Goal: Task Accomplishment & Management: Manage account settings

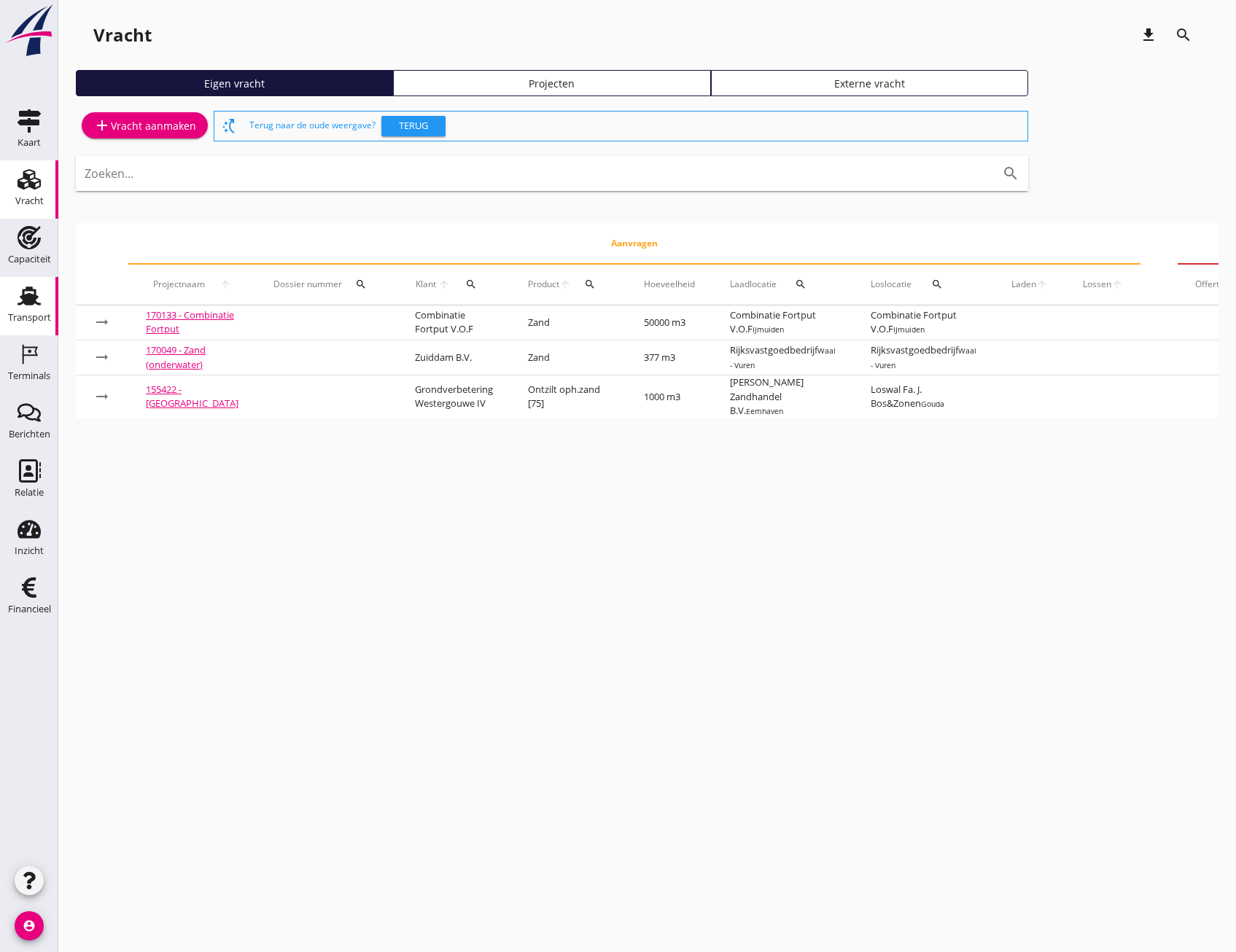
click at [32, 302] on use at bounding box center [29, 296] width 23 height 19
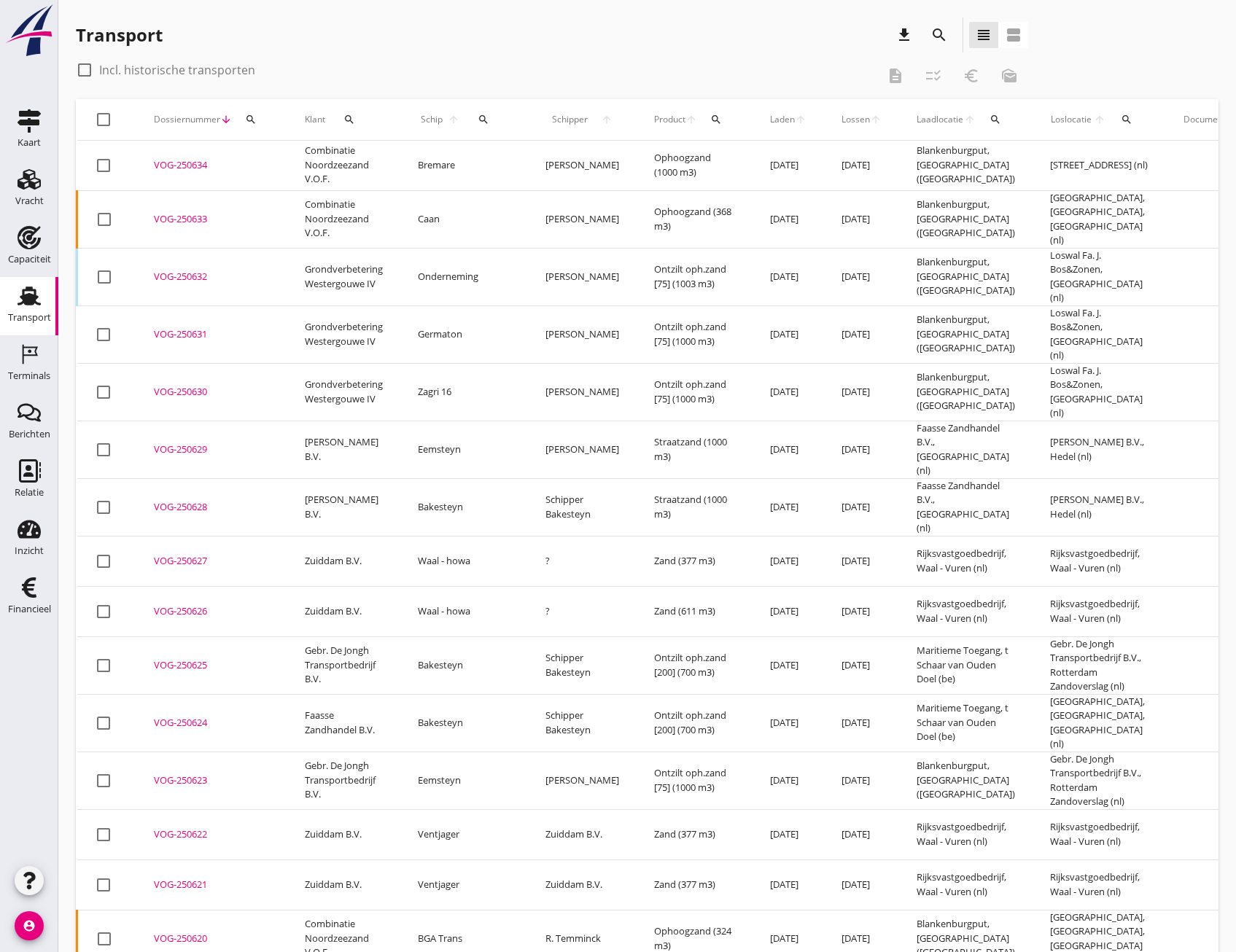
click at [933, 37] on icon "search" at bounding box center [939, 35] width 18 height 18
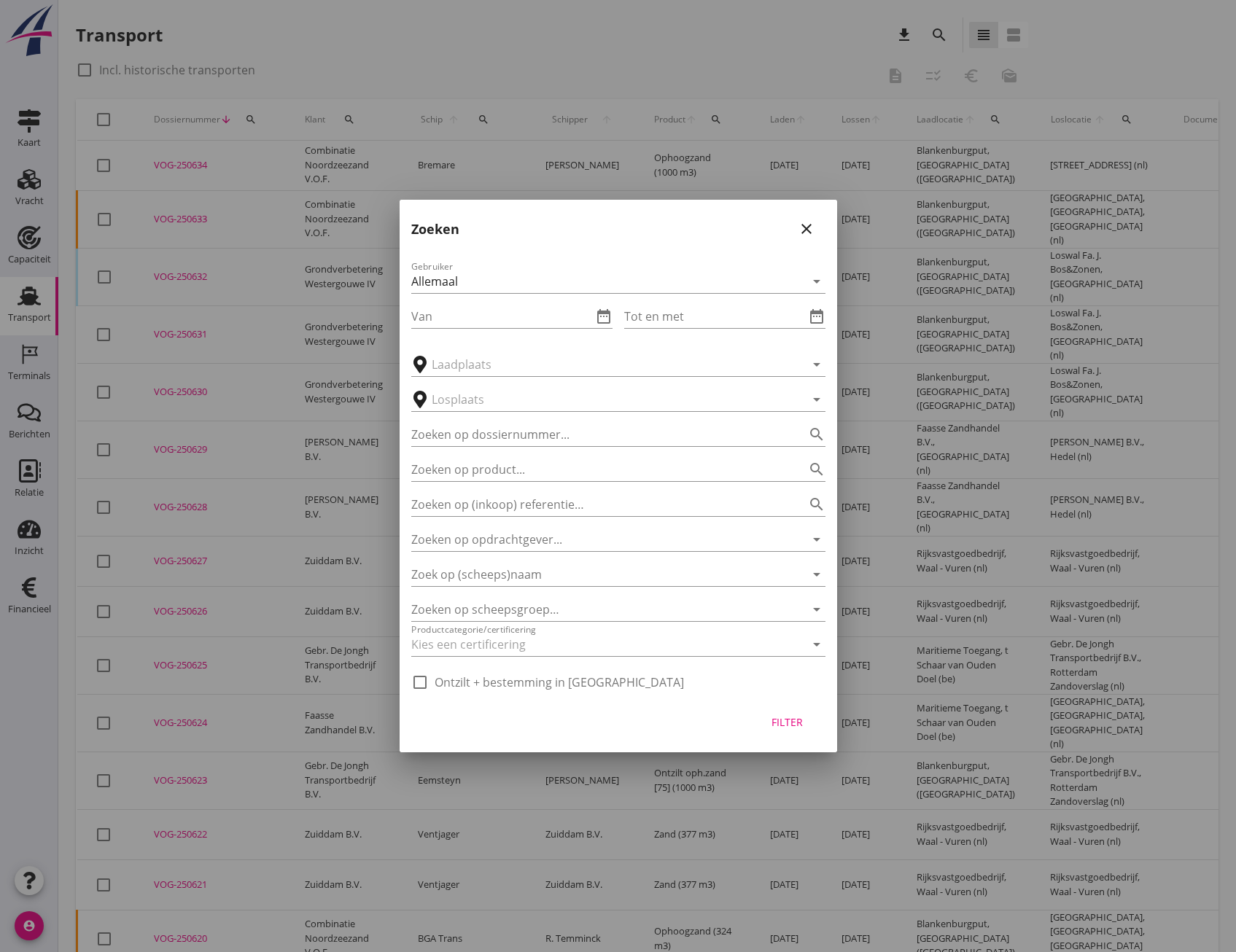
click at [442, 333] on div "Van date_range" at bounding box center [512, 317] width 201 height 48
click at [434, 319] on input "Van" at bounding box center [501, 317] width 181 height 23
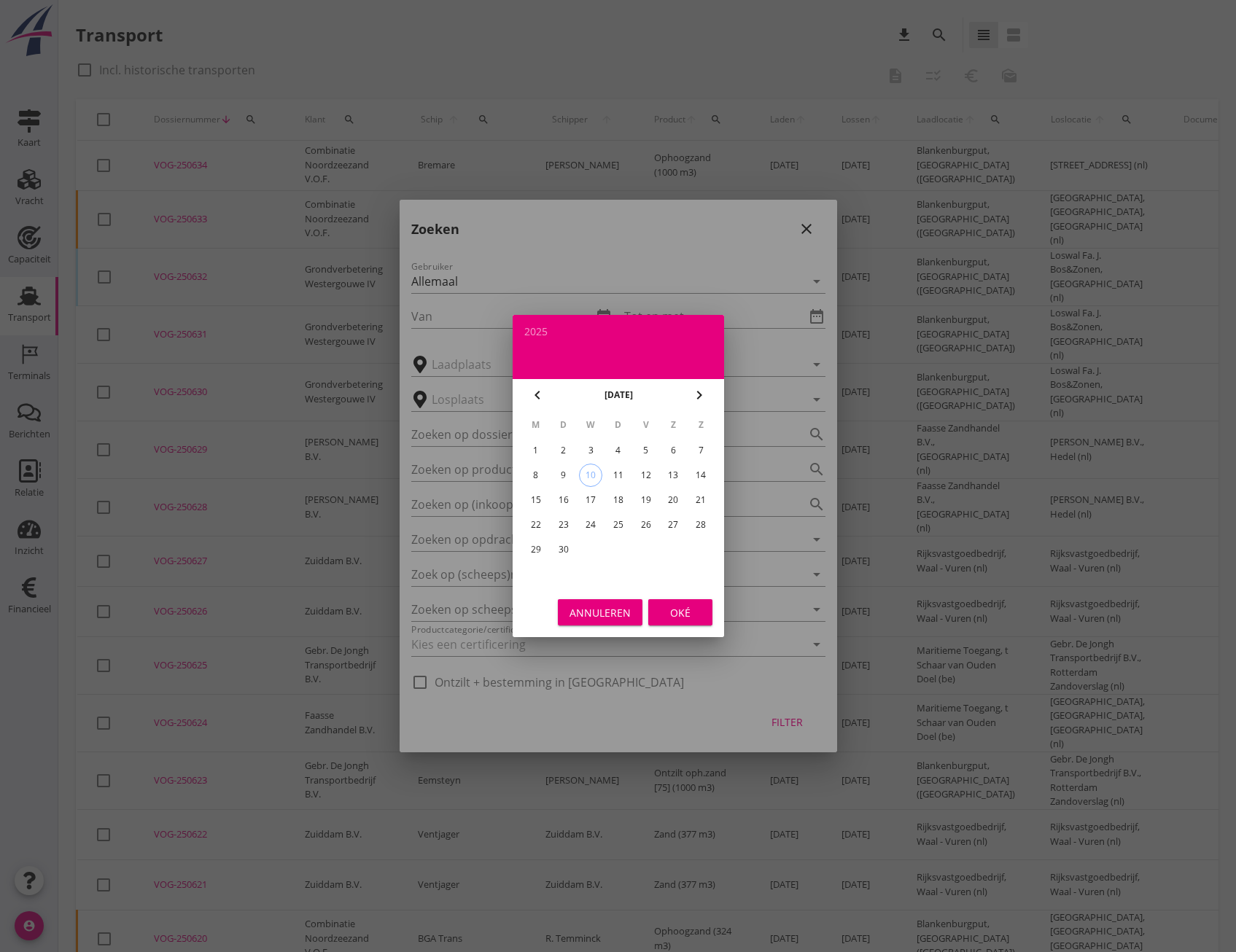
click at [538, 403] on icon "chevron_left" at bounding box center [537, 395] width 18 height 18
click at [534, 551] on div "25" at bounding box center [535, 549] width 23 height 23
type input "[DATE]"
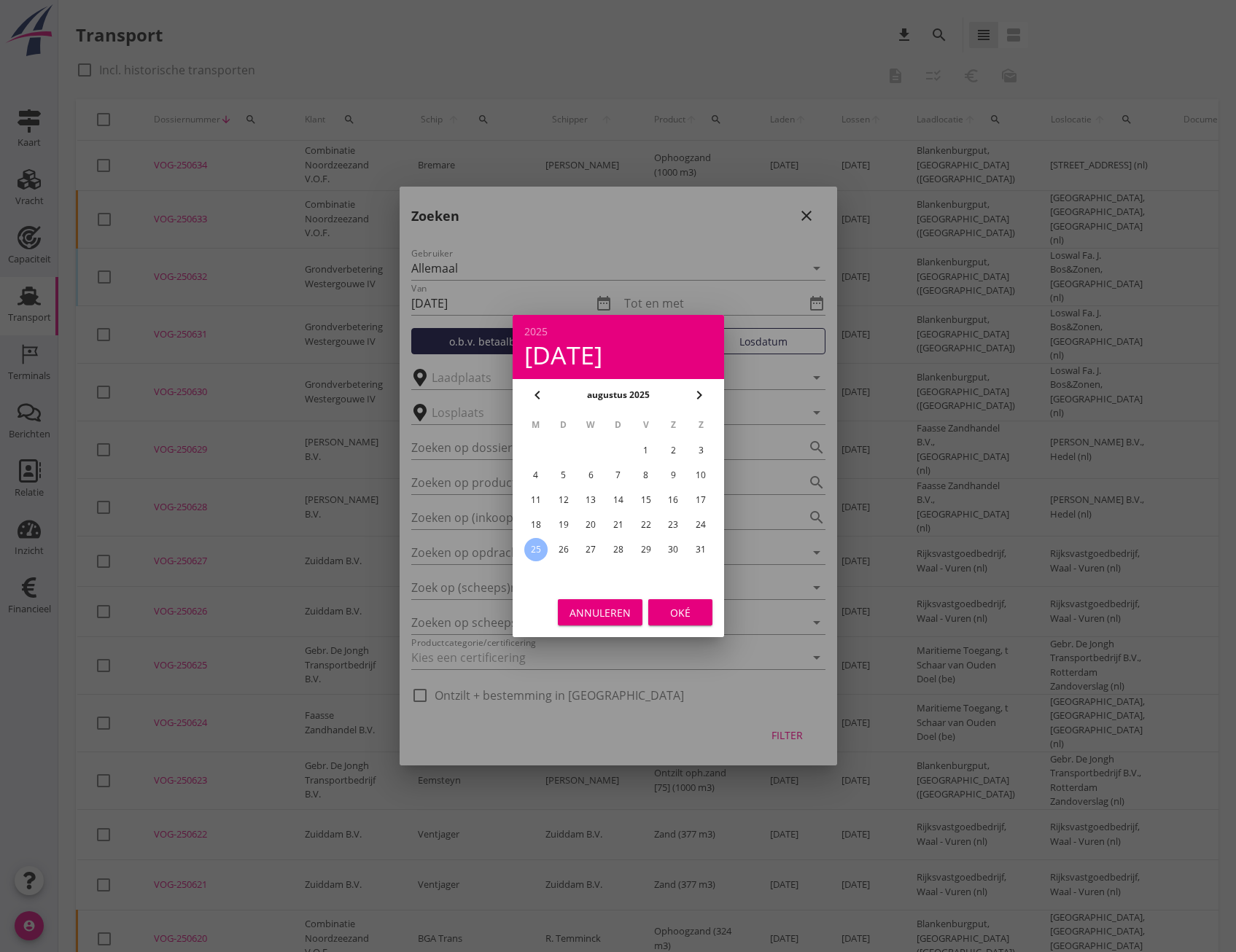
click at [676, 615] on div "Oké" at bounding box center [680, 612] width 41 height 15
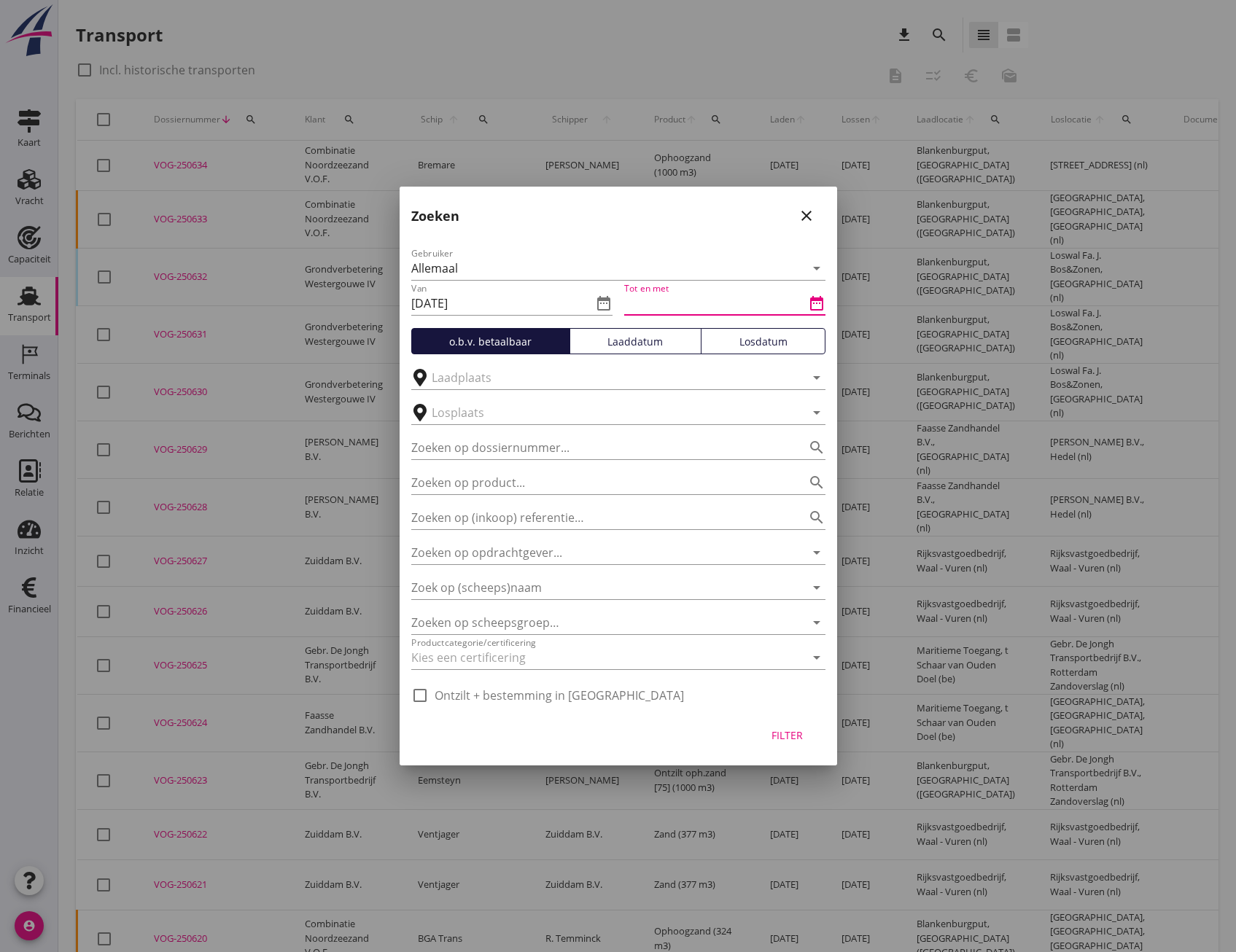
click at [687, 302] on input "Tot en met" at bounding box center [714, 304] width 181 height 23
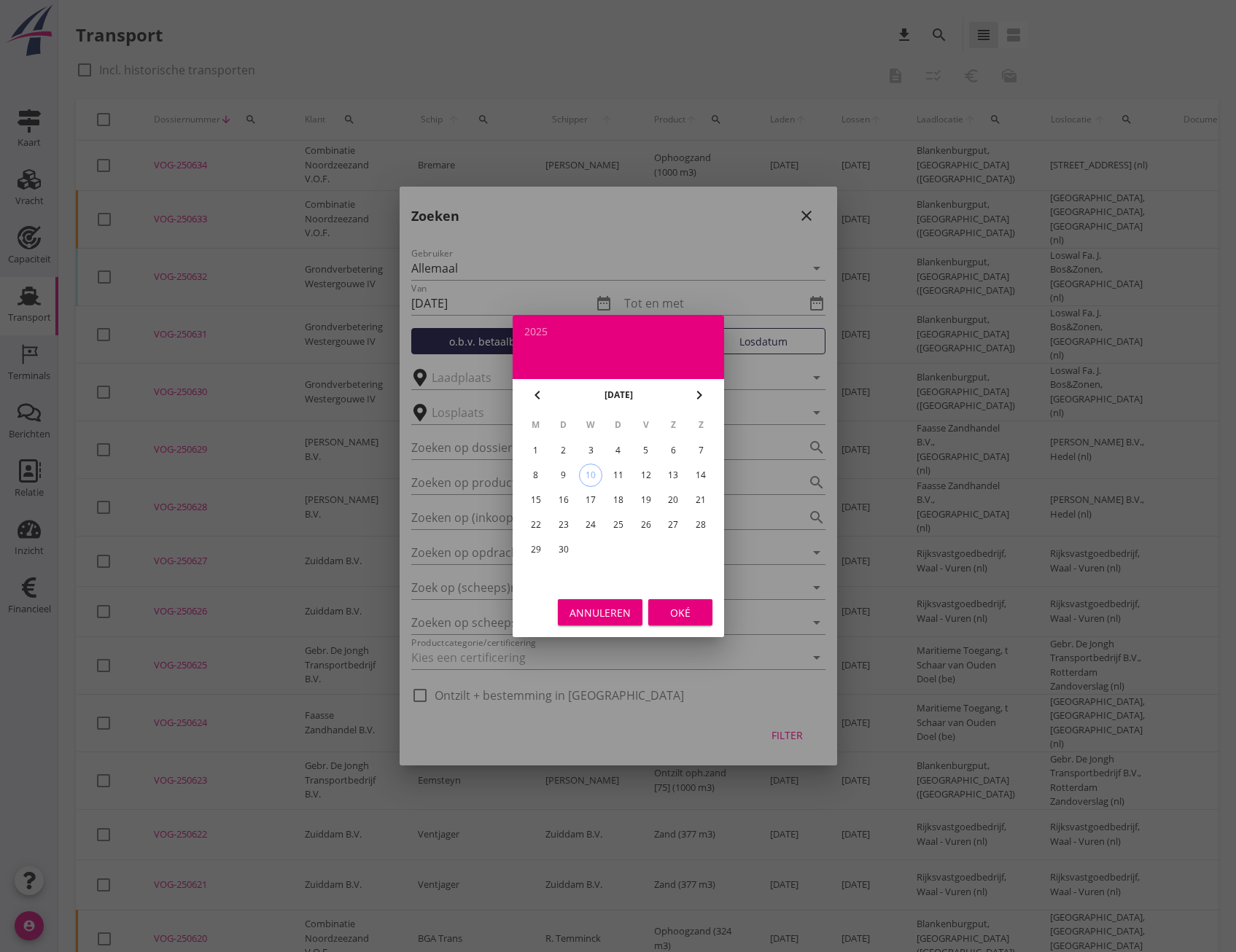
click at [537, 392] on icon "chevron_left" at bounding box center [537, 395] width 18 height 18
click at [671, 552] on div "30" at bounding box center [673, 549] width 23 height 23
type input "[DATE]"
click at [669, 612] on div "Oké" at bounding box center [680, 612] width 41 height 15
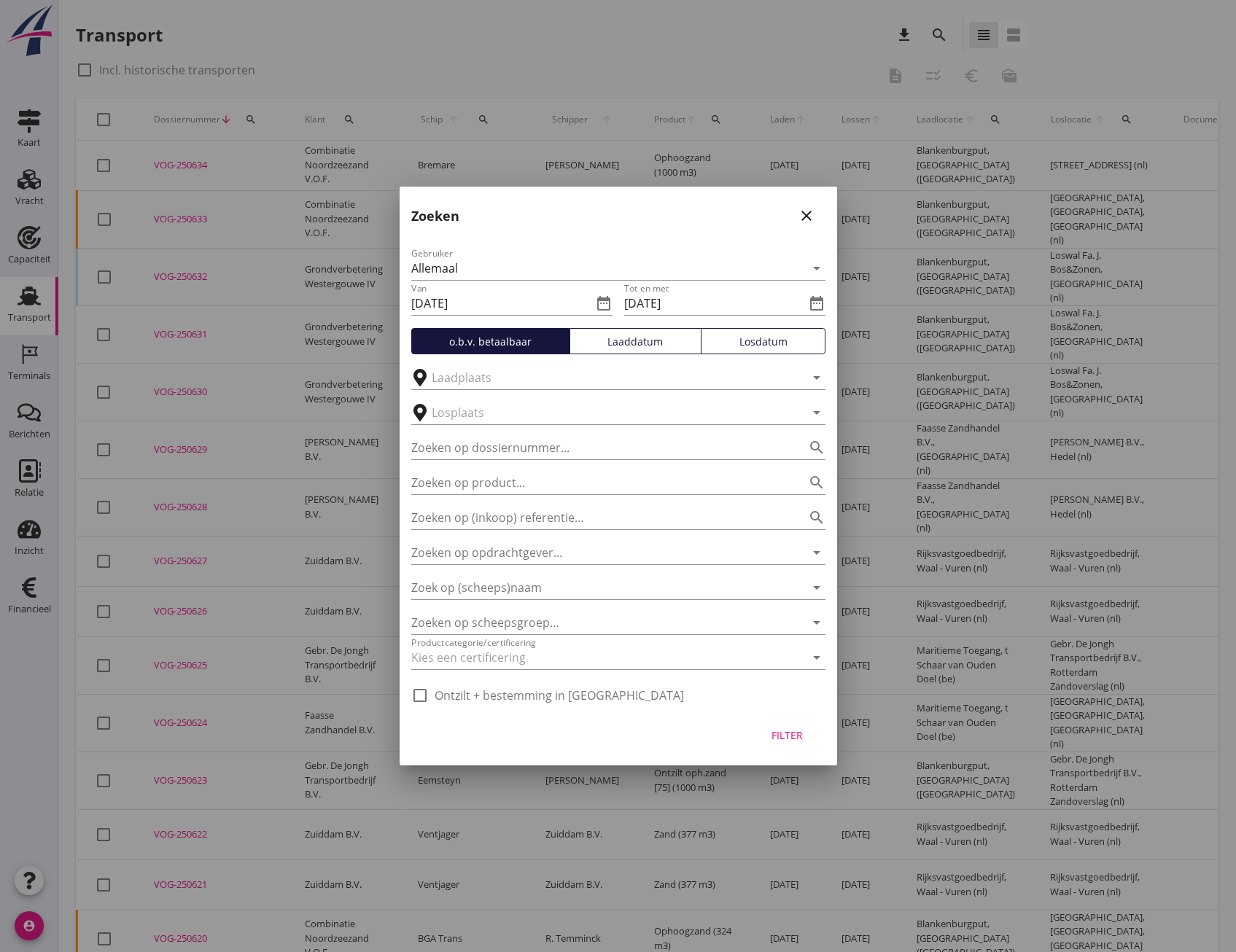
click at [740, 339] on div "Losdatum" at bounding box center [763, 342] width 111 height 15
click at [782, 737] on div "Filter" at bounding box center [787, 735] width 41 height 15
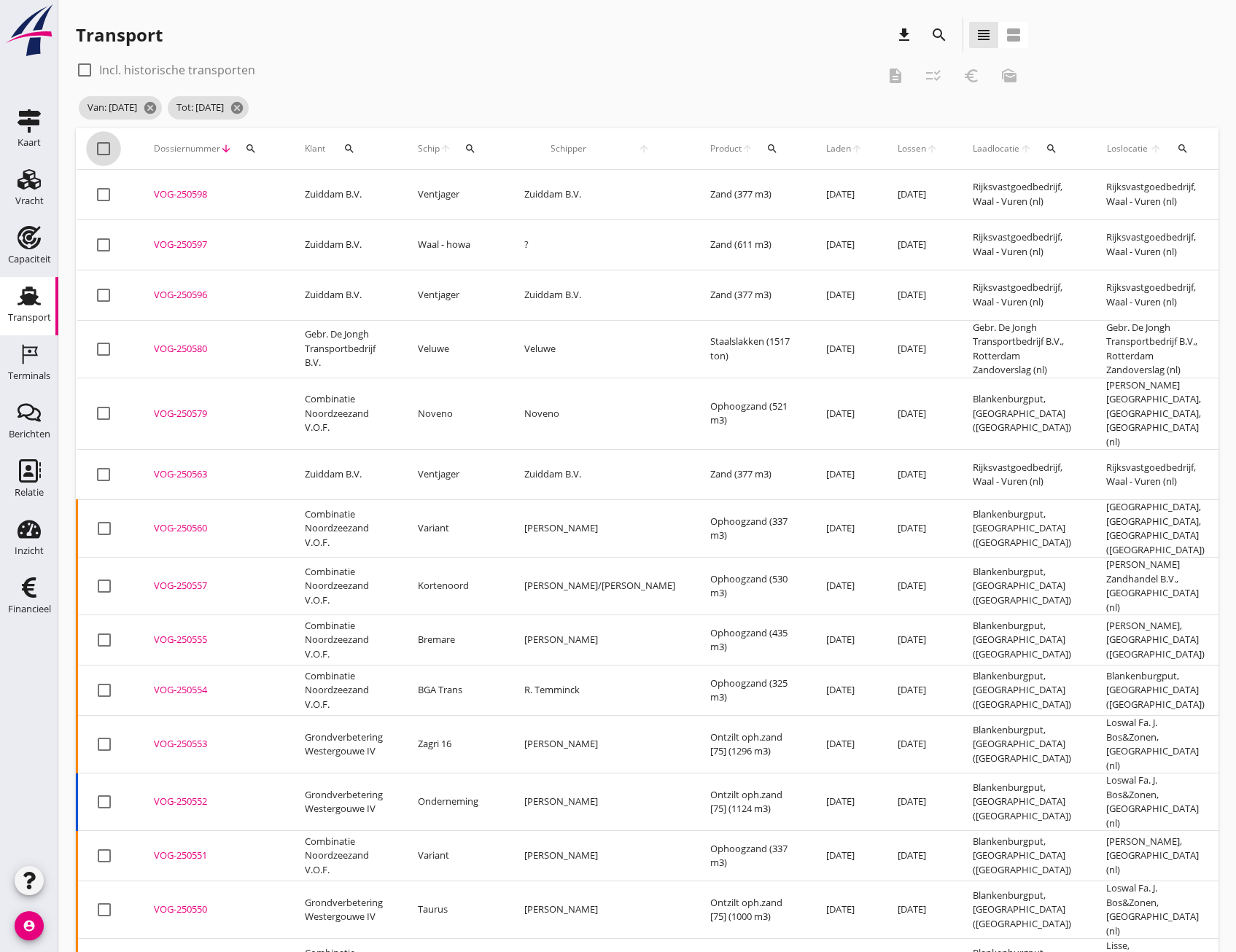
click at [98, 153] on div at bounding box center [104, 148] width 25 height 25
checkbox input "true"
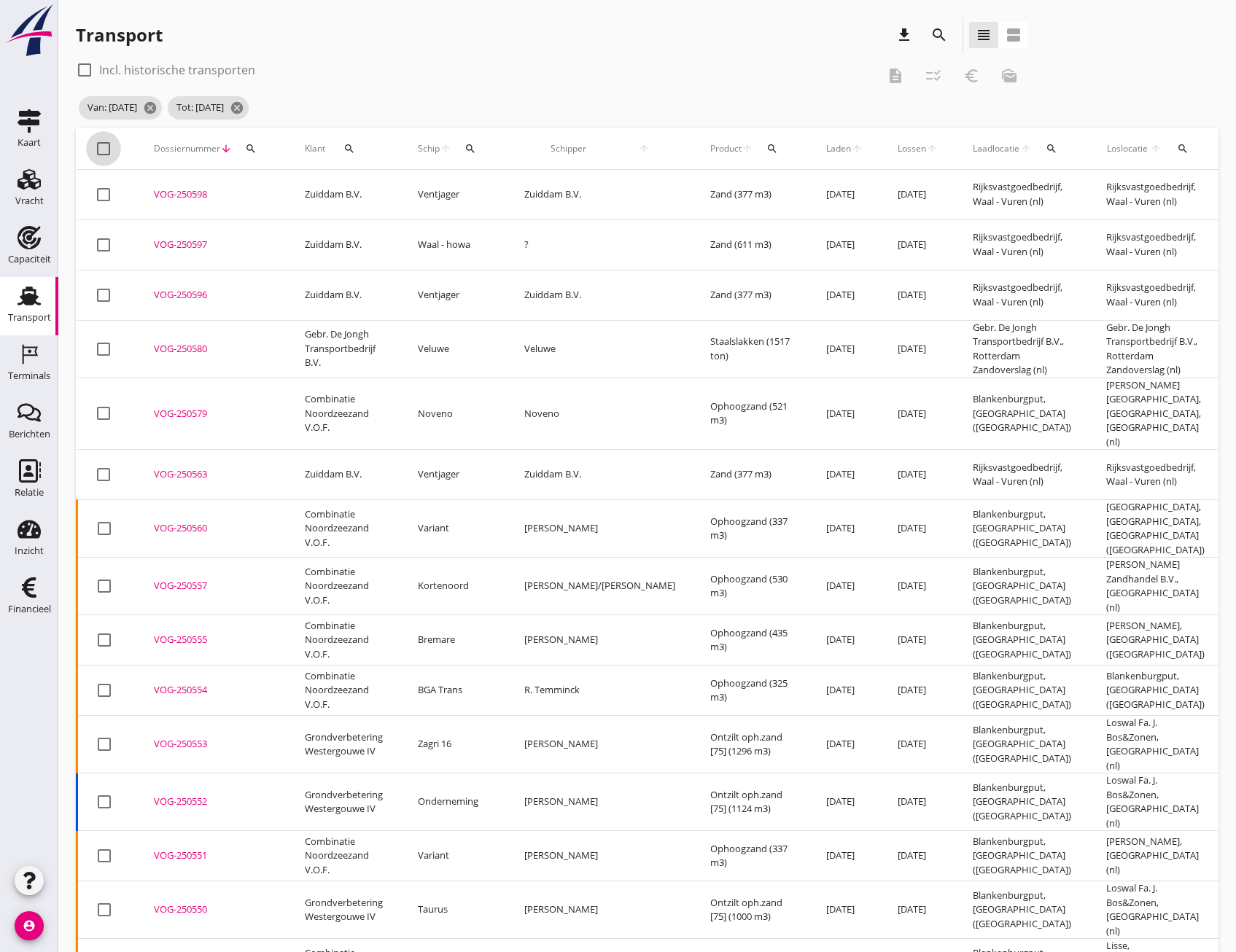
checkbox input "true"
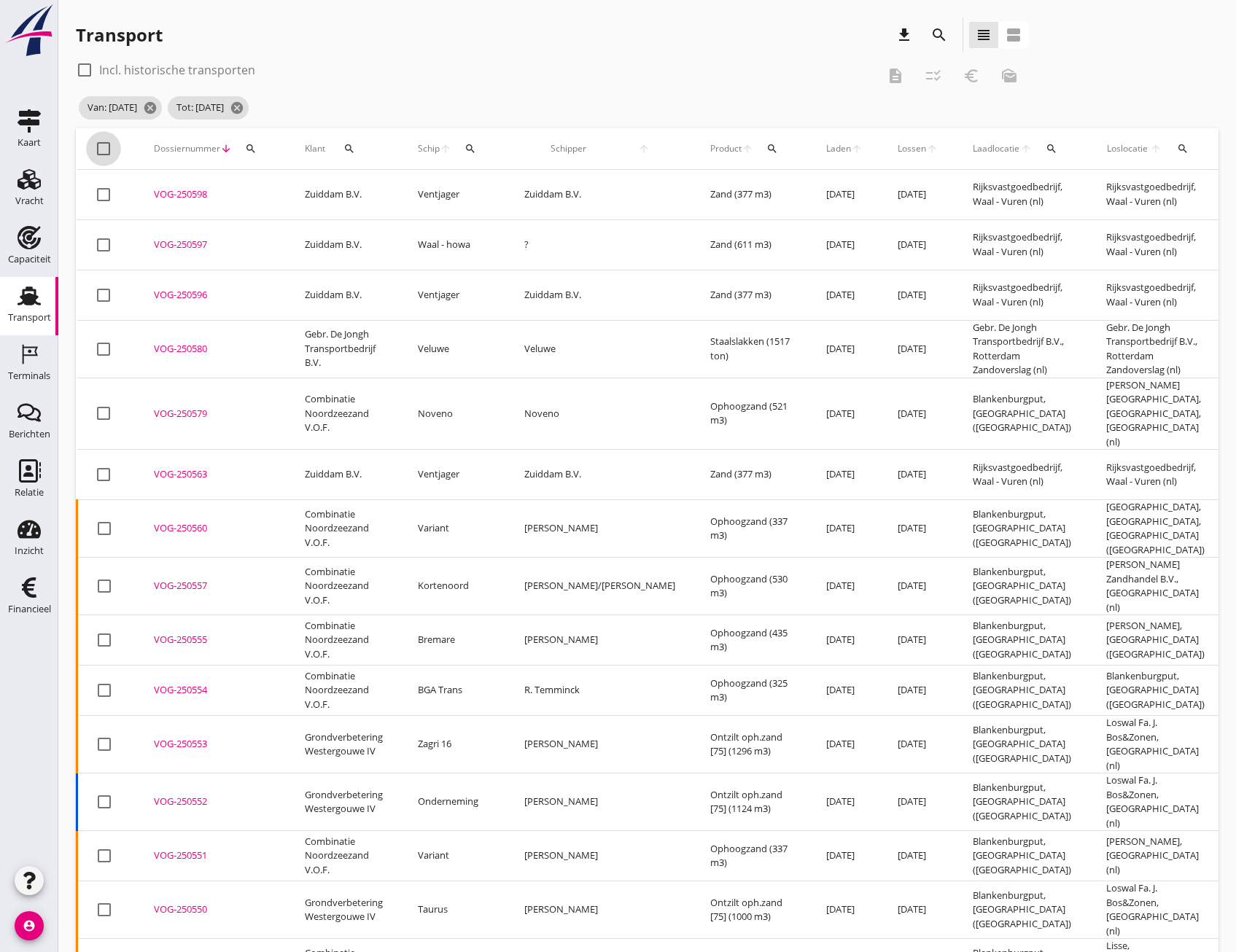
checkbox input "true"
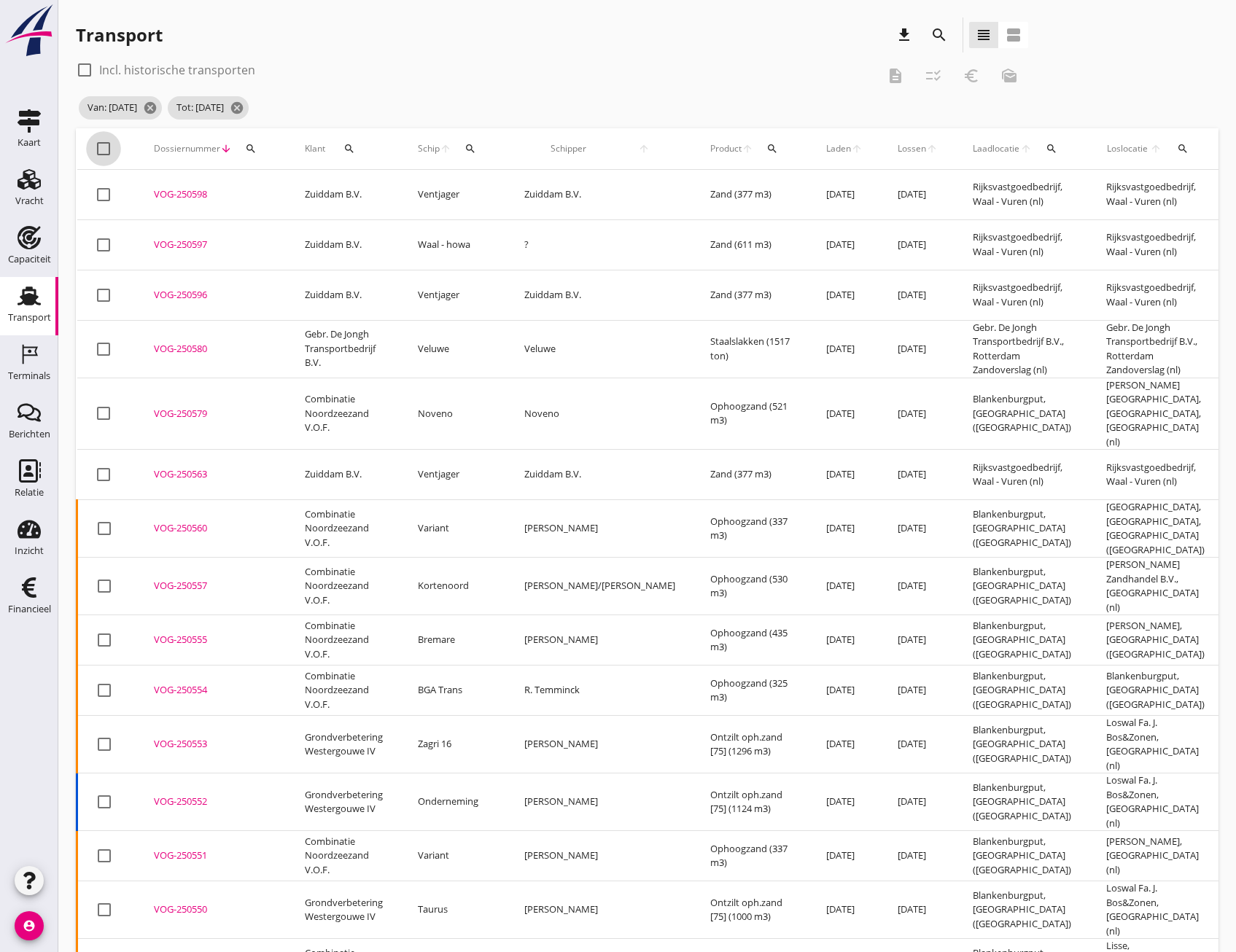
checkbox input "true"
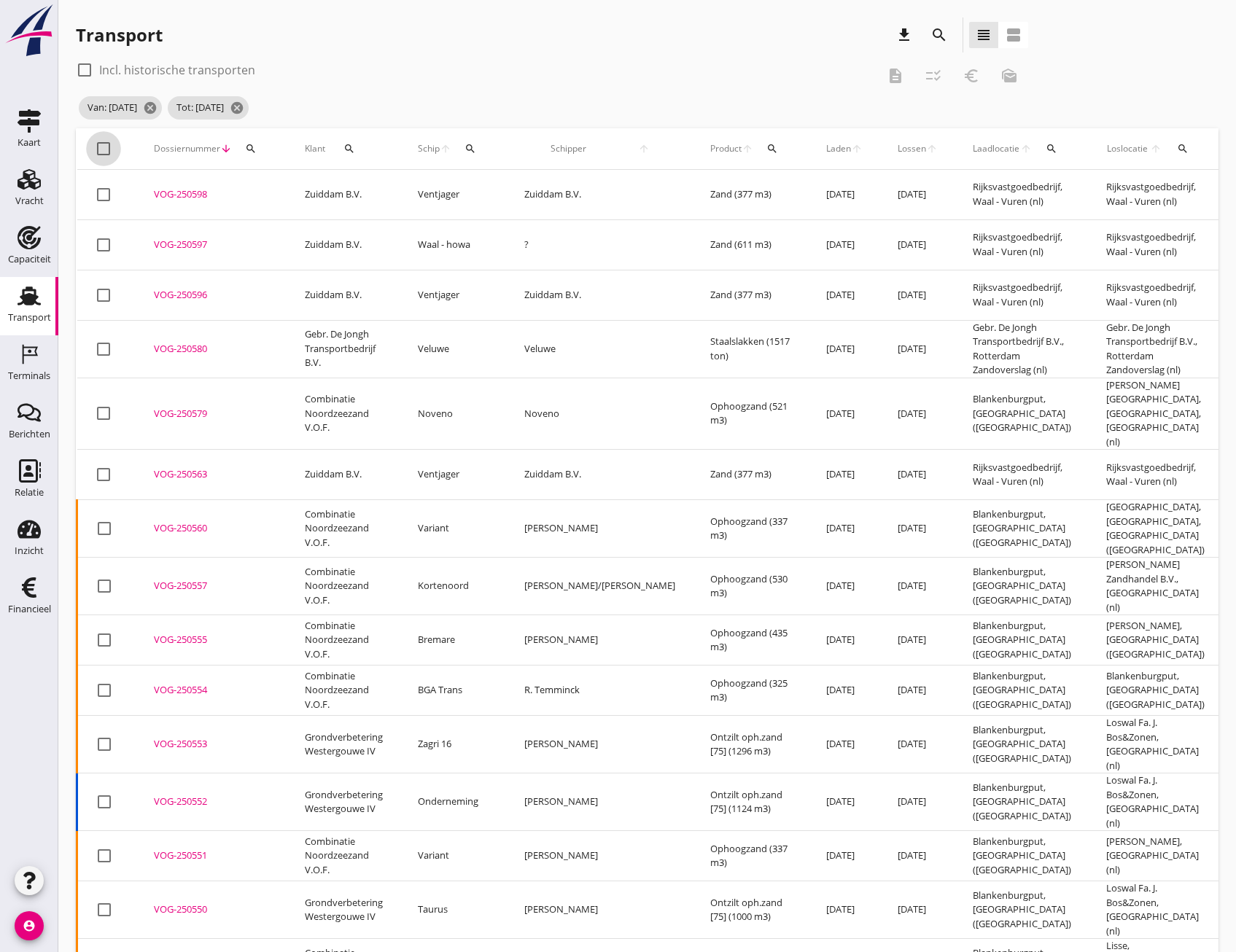
checkbox input "true"
click at [932, 78] on icon "checklist_rtl" at bounding box center [933, 75] width 18 height 18
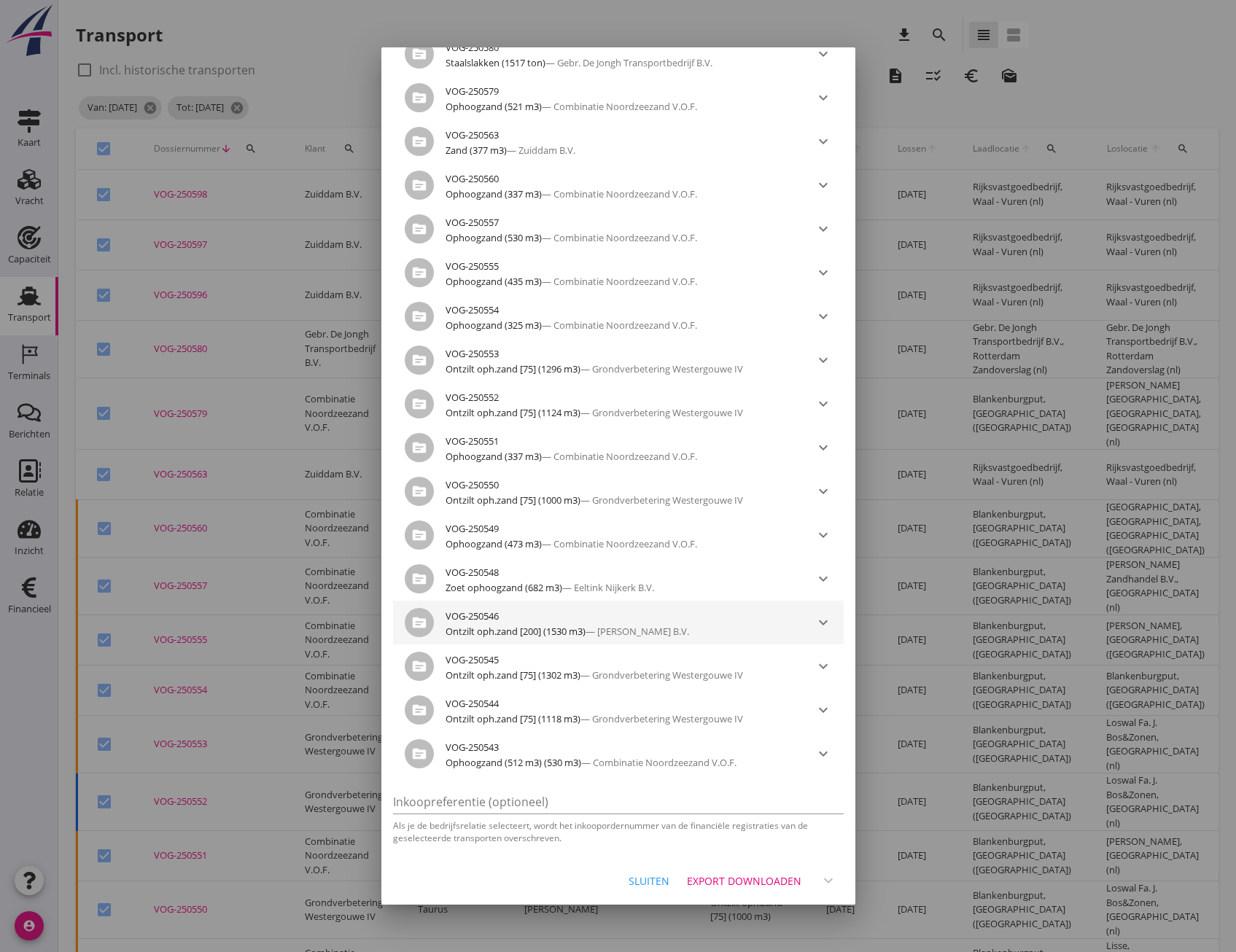
scroll to position [368, 0]
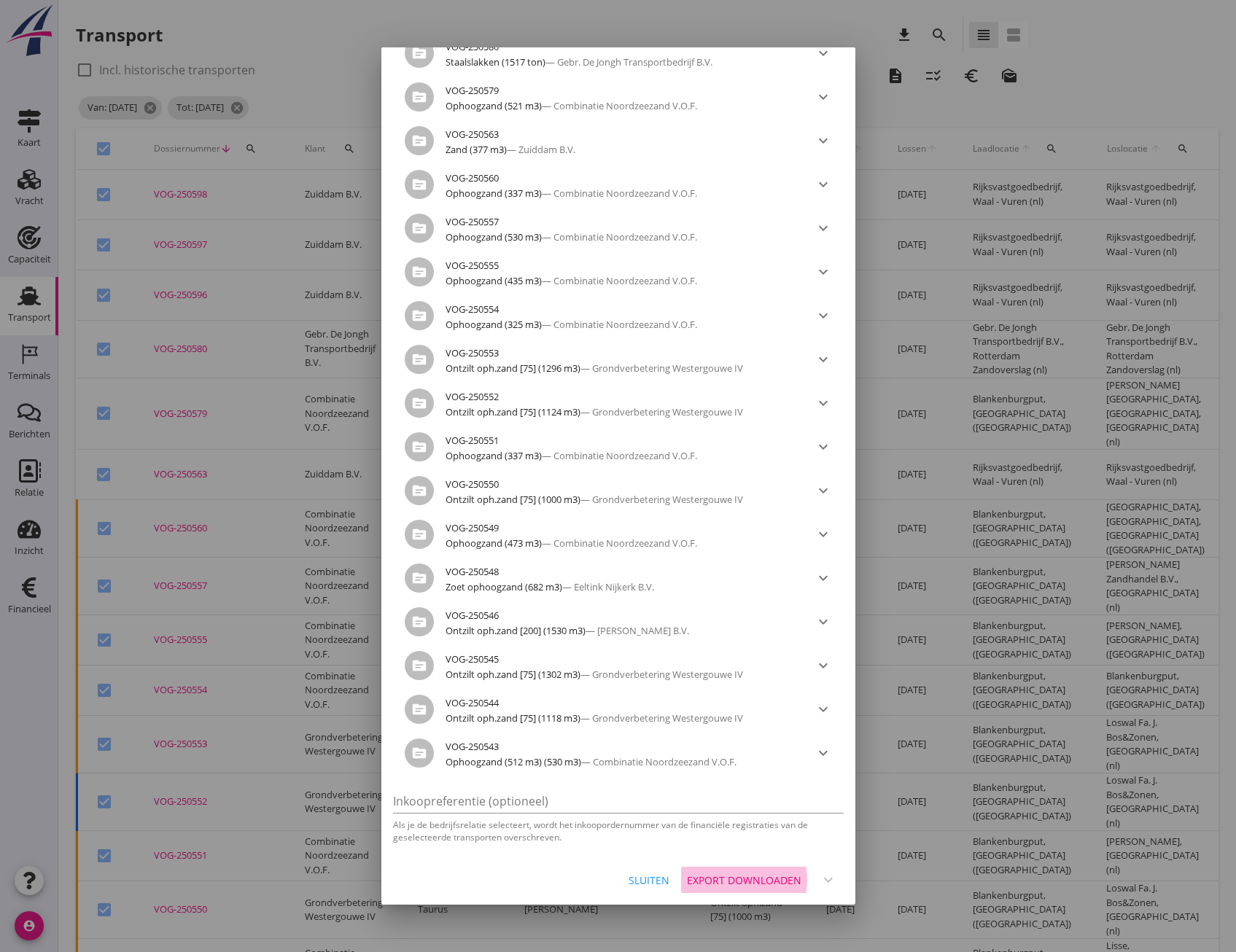
click at [733, 877] on div "Export downloaden" at bounding box center [744, 881] width 115 height 15
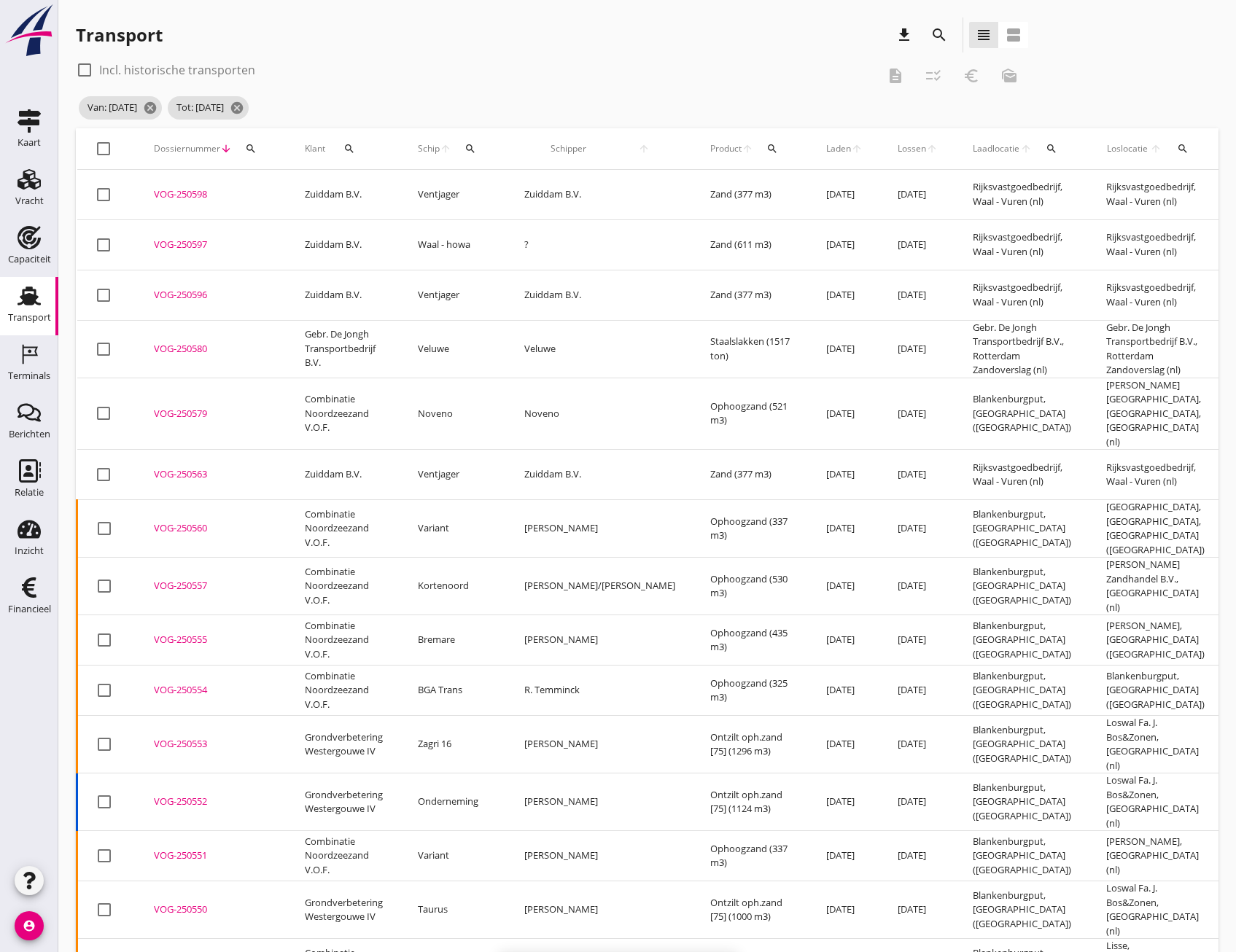
checkbox input "false"
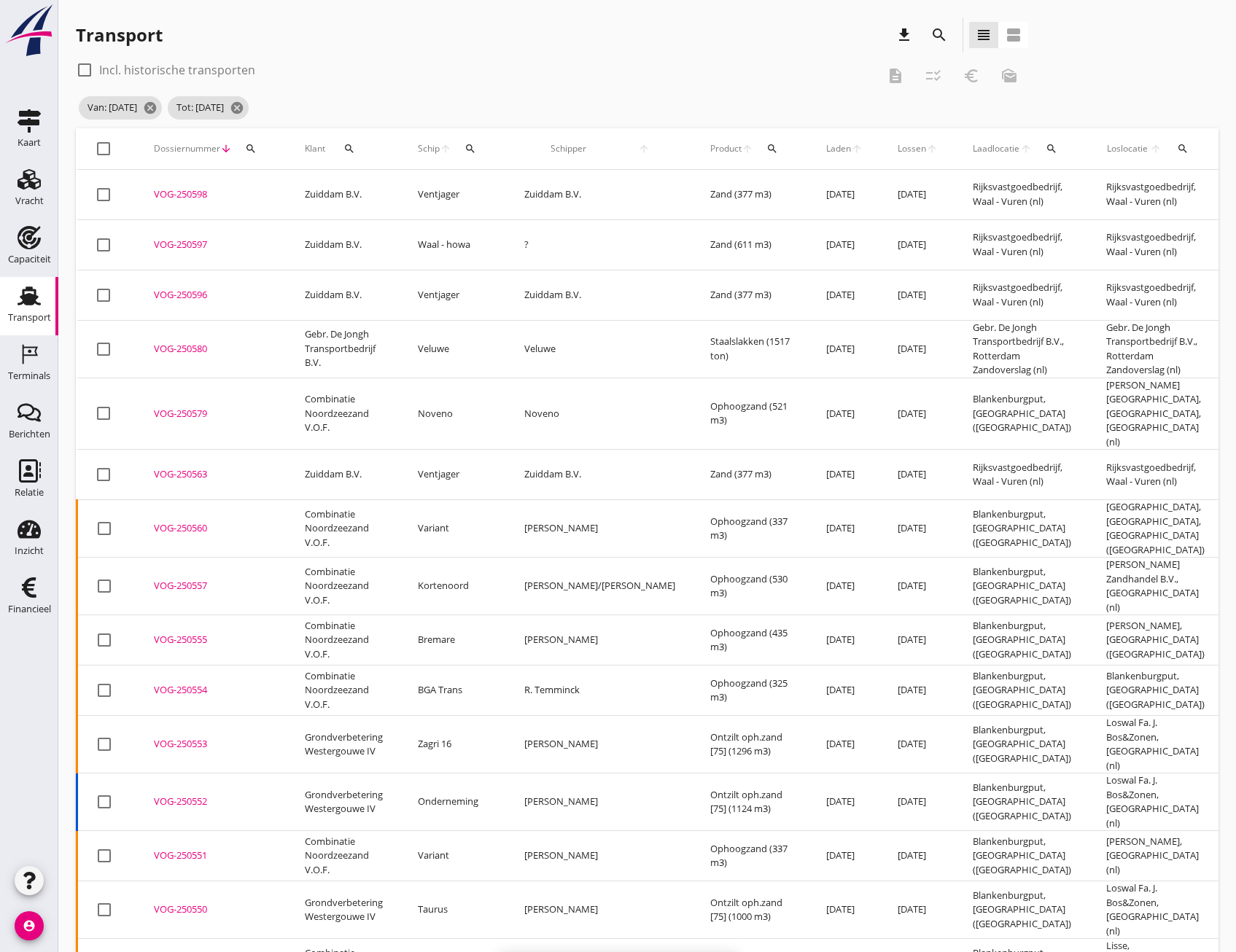
checkbox input "false"
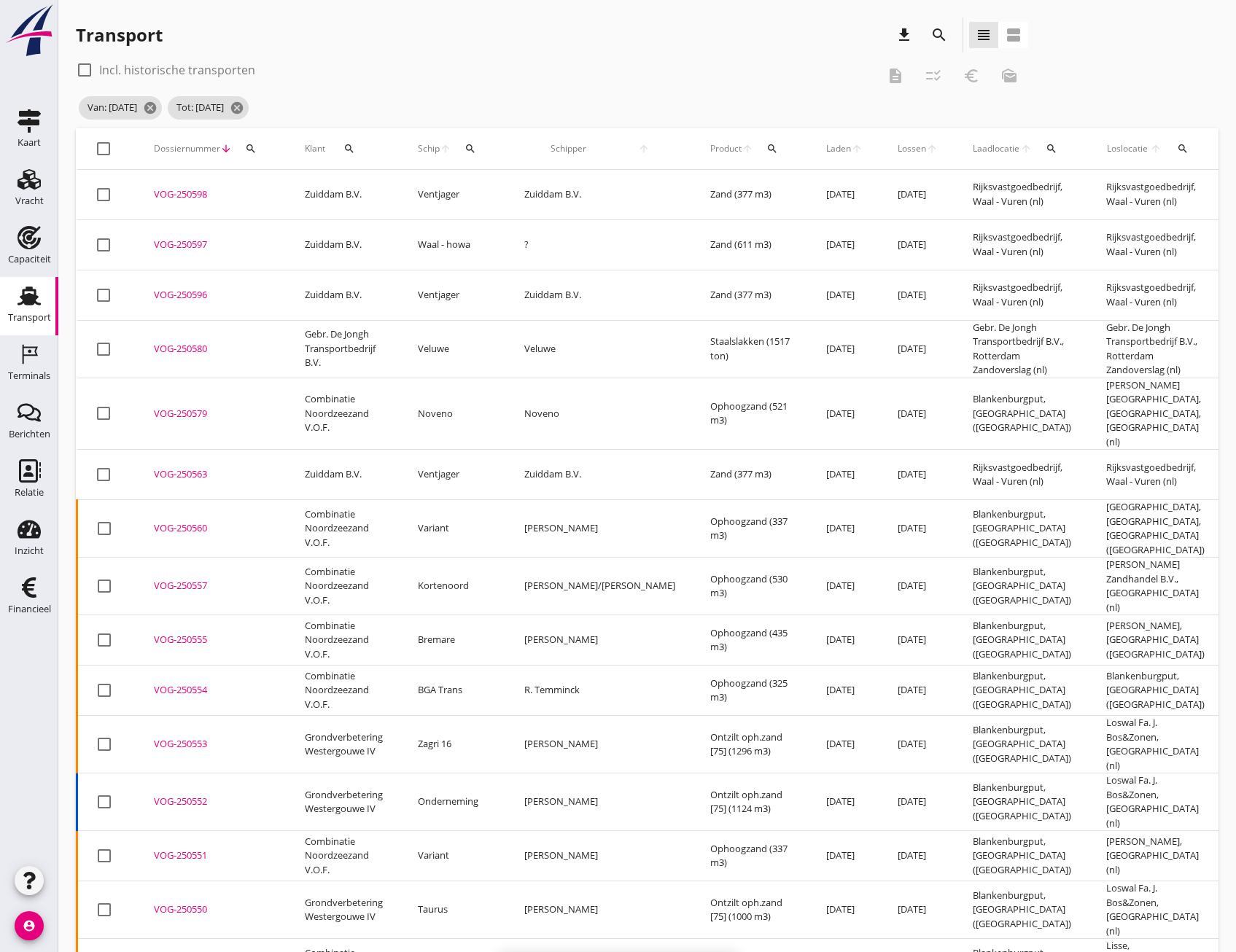
checkbox input "false"
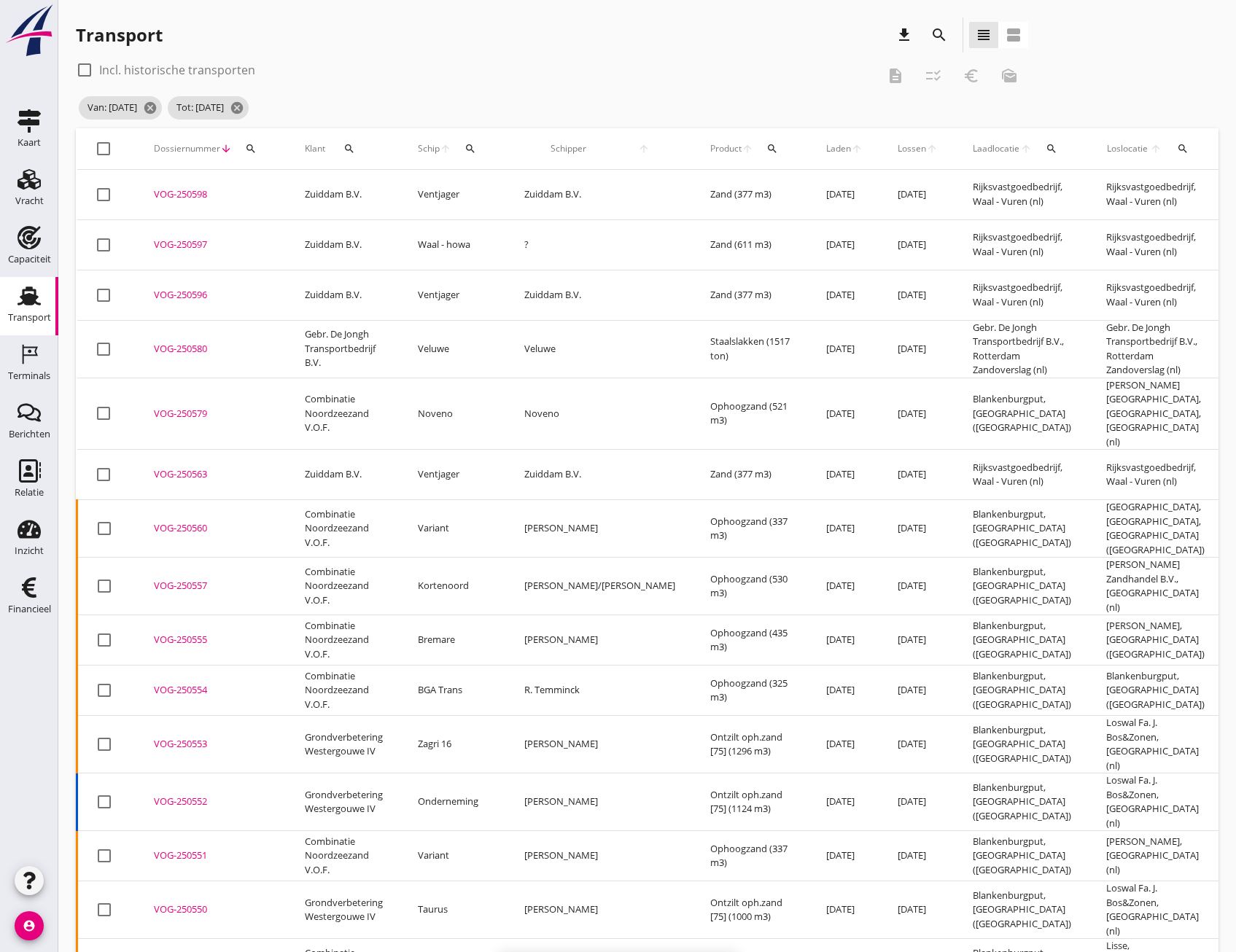
checkbox input "false"
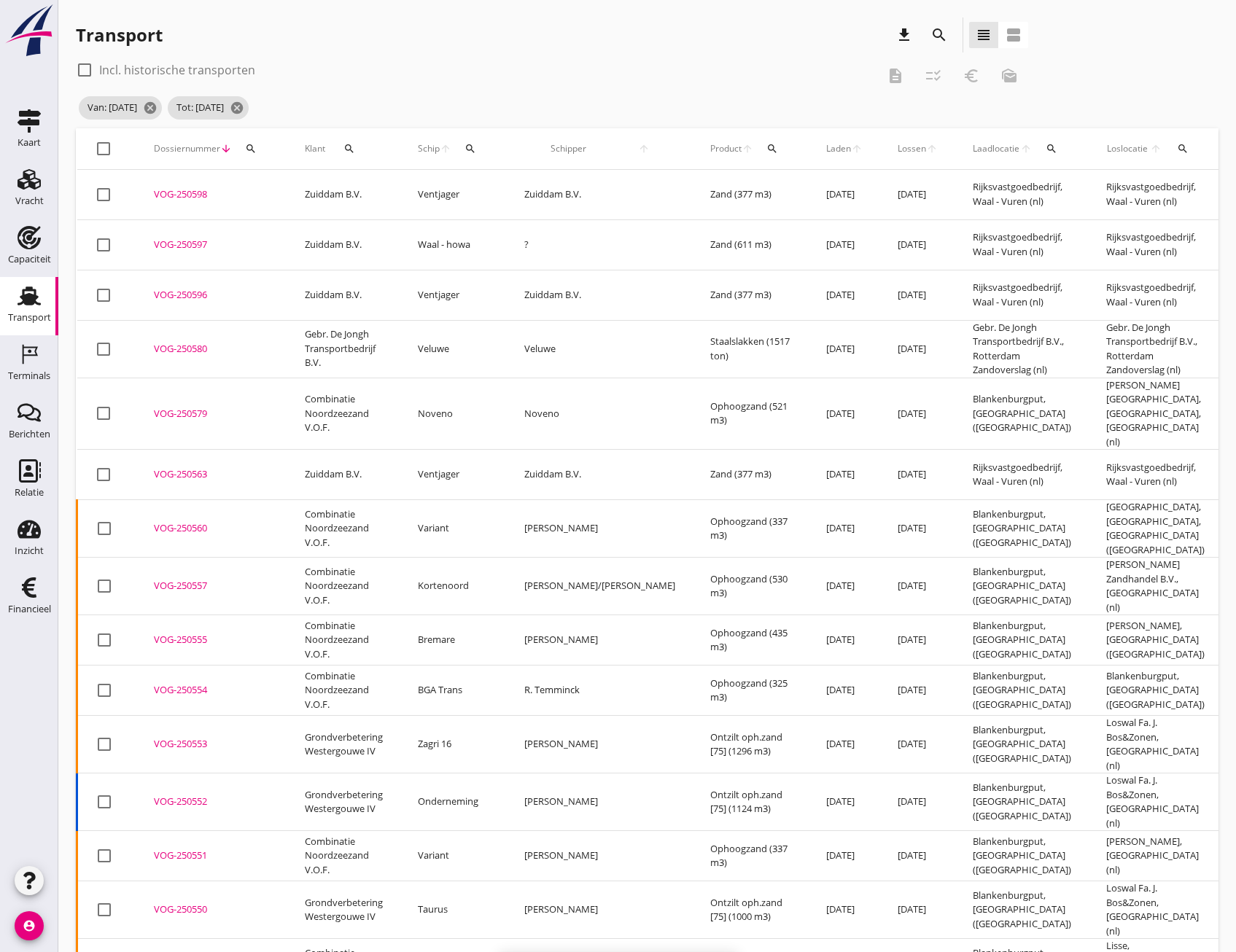
checkbox input "false"
